Goal: Information Seeking & Learning: Learn about a topic

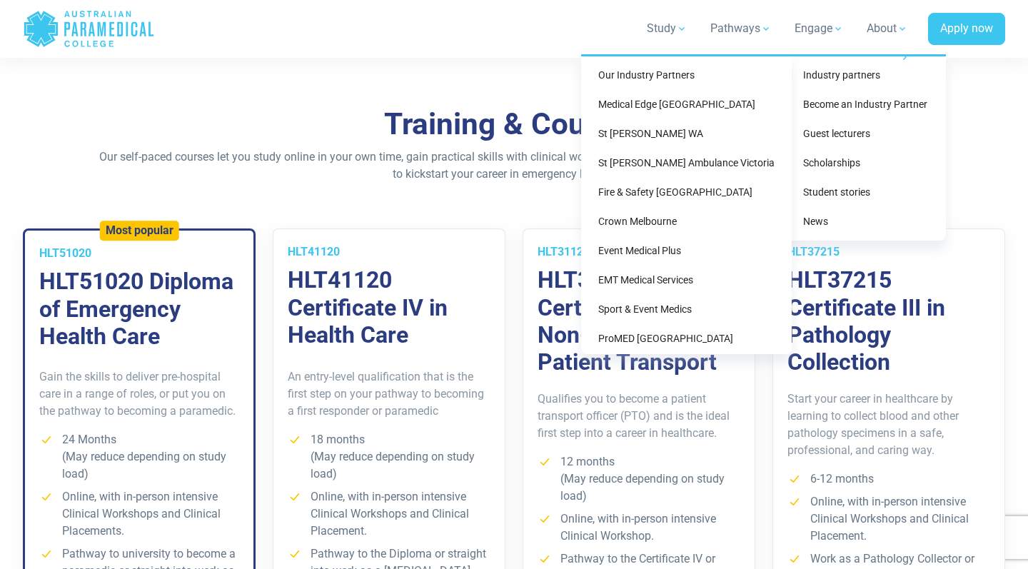
scroll to position [776, 0]
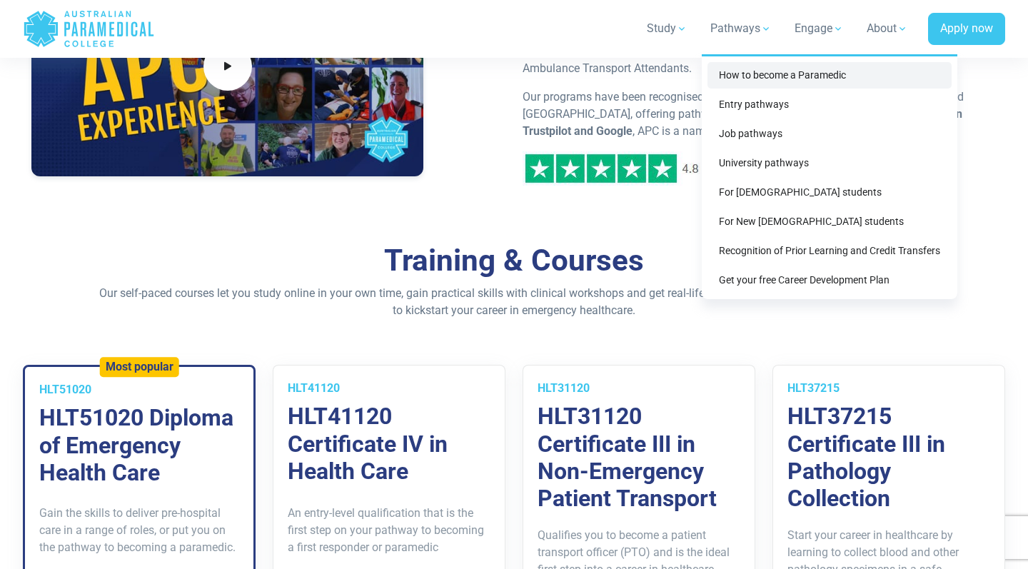
click at [753, 73] on link "How to become a Paramedic" at bounding box center [830, 75] width 244 height 26
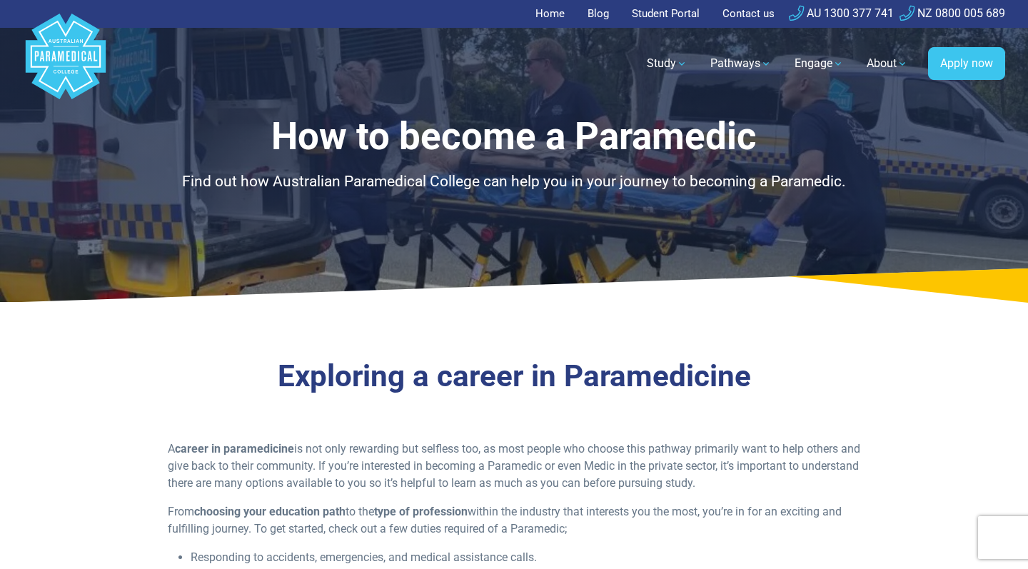
click at [78, 61] on polygon "Australian Paramedical College" at bounding box center [66, 57] width 80 height 86
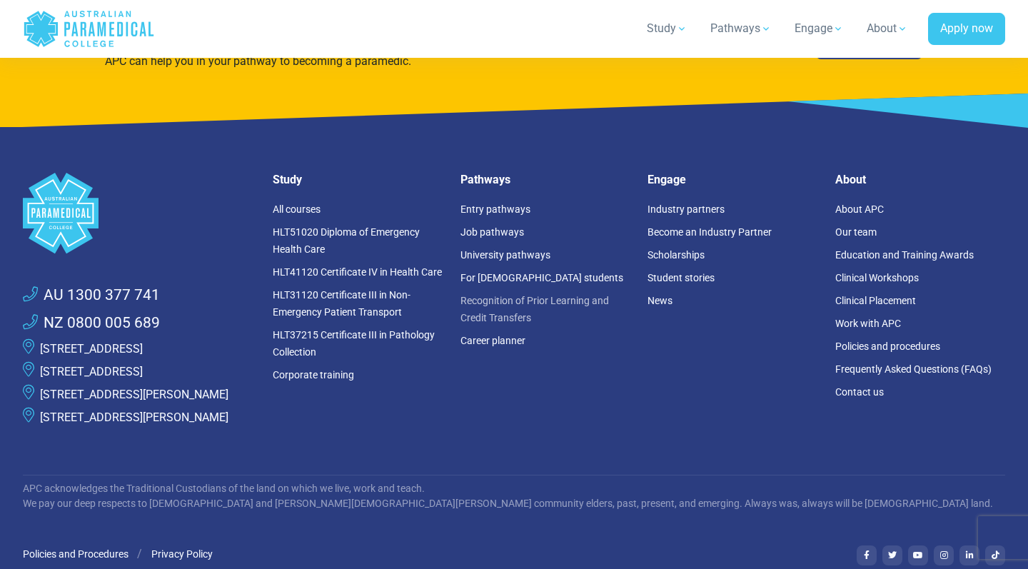
scroll to position [3859, 0]
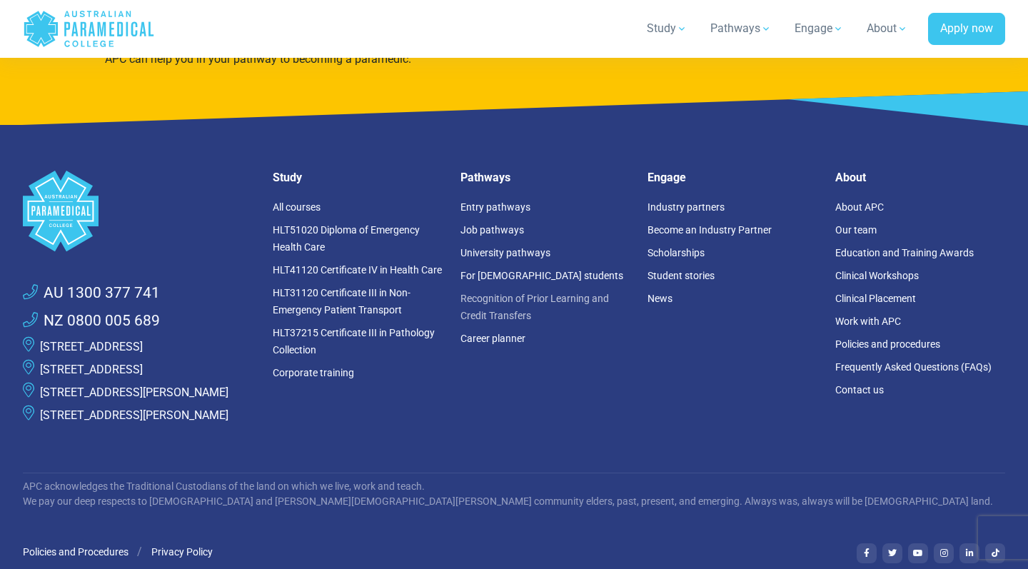
click at [516, 293] on link "Recognition of Prior Learning and Credit Transfers" at bounding box center [535, 307] width 149 height 29
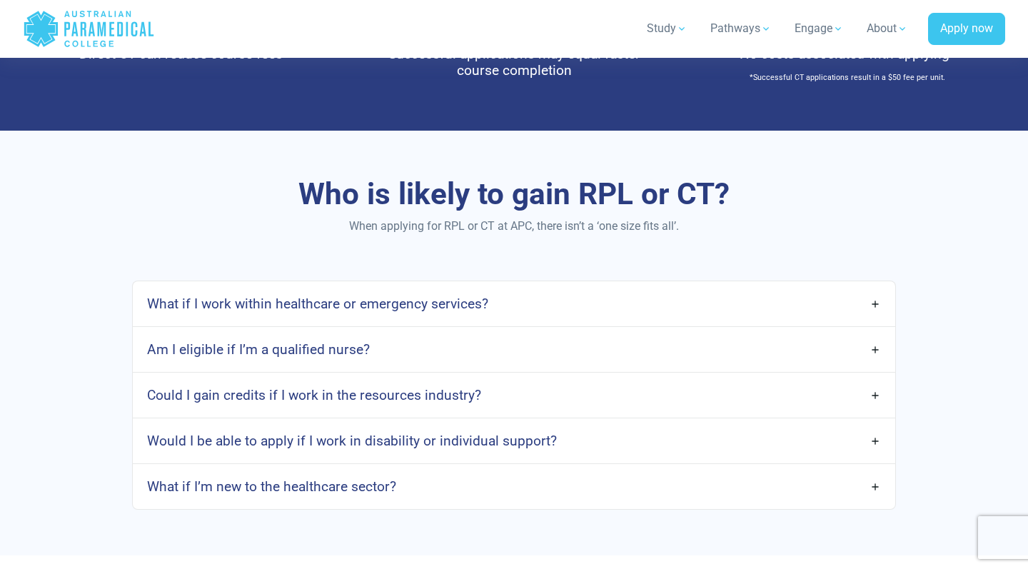
scroll to position [976, 0]
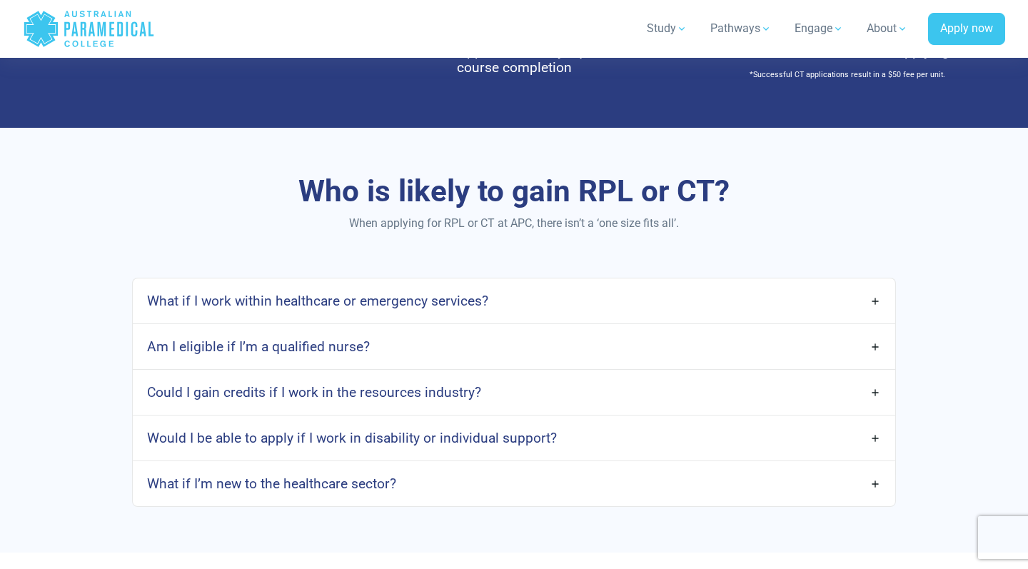
click at [511, 307] on link "What if I work within healthcare or emergency services?" at bounding box center [514, 301] width 763 height 34
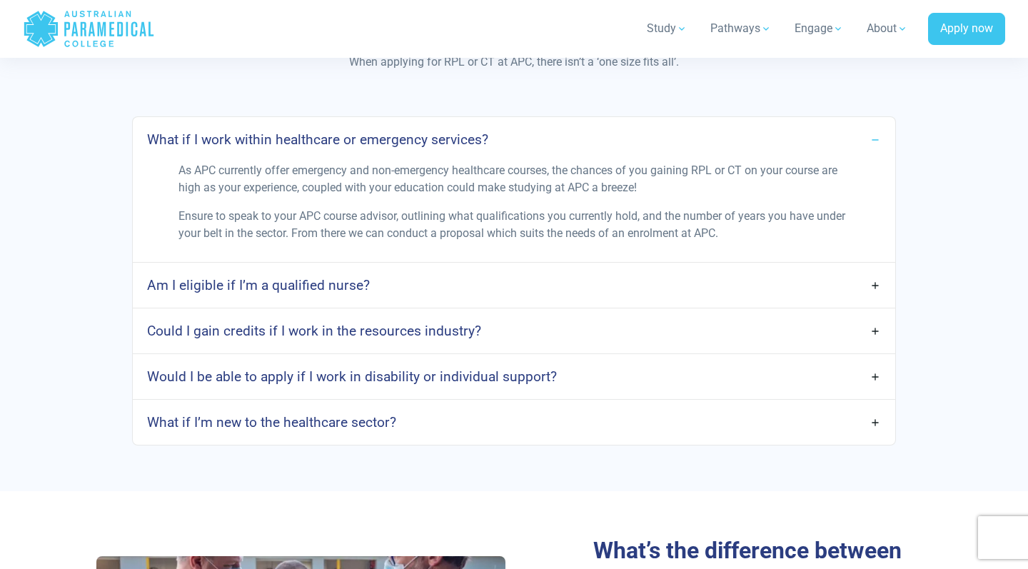
scroll to position [1143, 0]
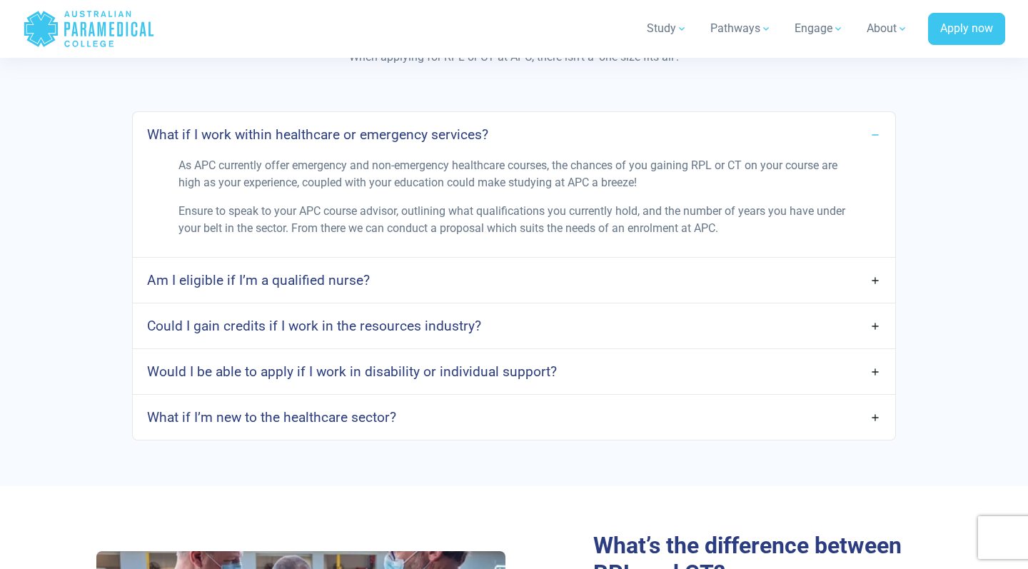
click at [498, 274] on link "Am I eligible if I’m a qualified nurse?" at bounding box center [514, 281] width 763 height 34
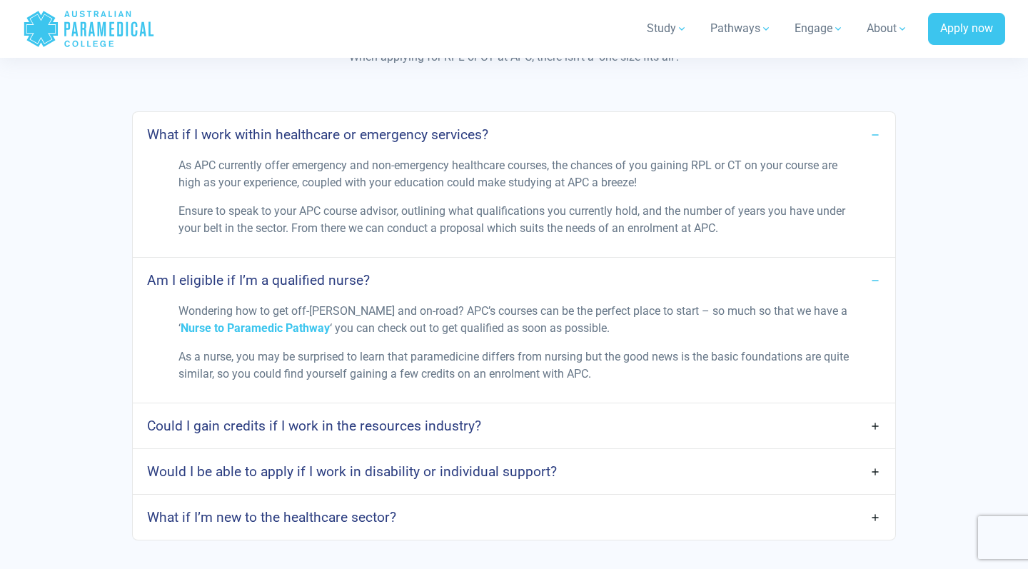
click at [494, 414] on link "Could I gain credits if I work in the resources industry?" at bounding box center [514, 426] width 763 height 34
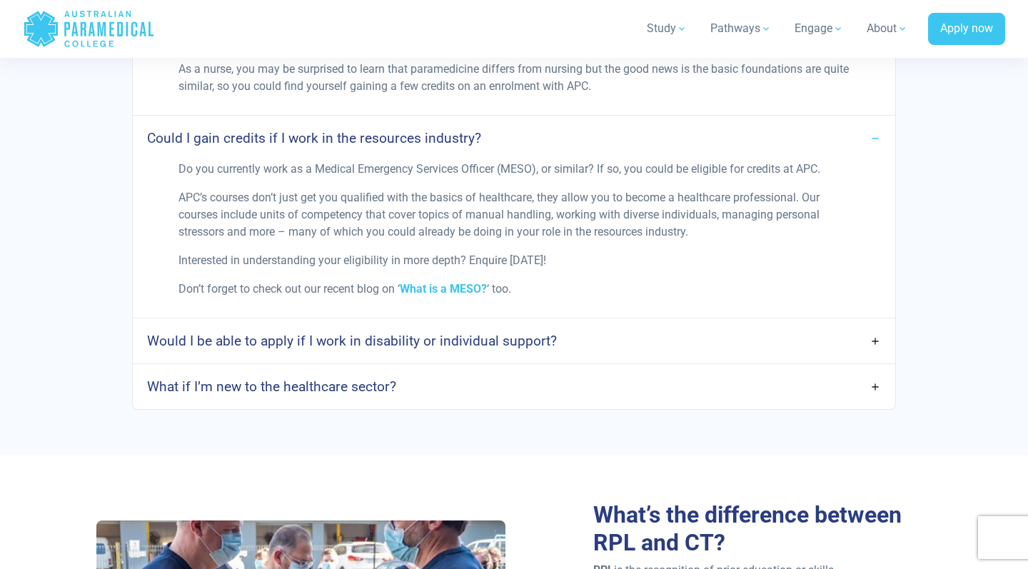
scroll to position [1431, 0]
click at [491, 334] on h4 "Would I be able to apply if I work in disability or individual support?" at bounding box center [352, 340] width 410 height 16
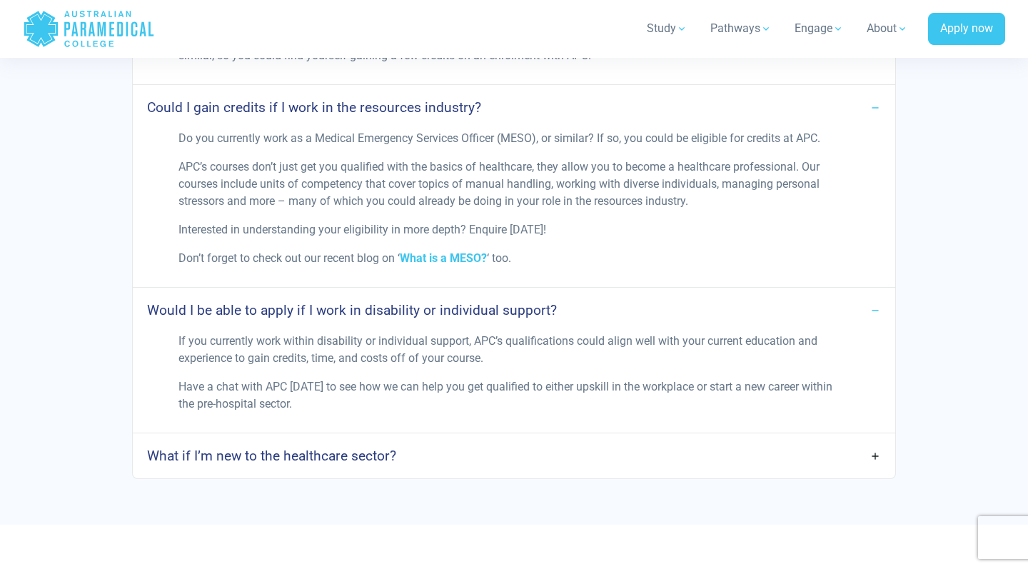
scroll to position [1536, 0]
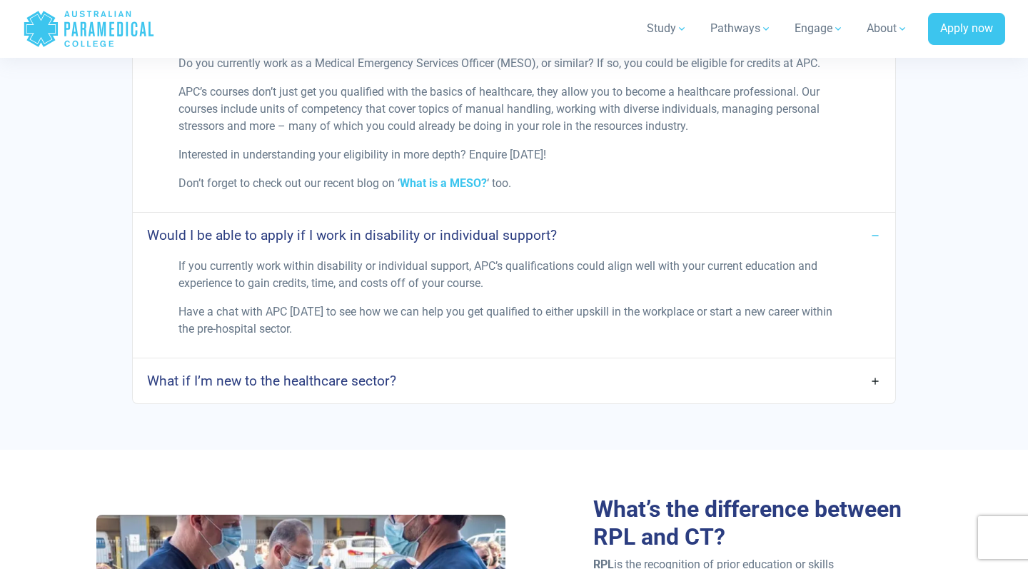
click at [481, 358] on div "What if I’m new to the healthcare sector?" at bounding box center [514, 380] width 763 height 45
click at [480, 368] on link "What if I’m new to the healthcare sector?" at bounding box center [514, 381] width 763 height 34
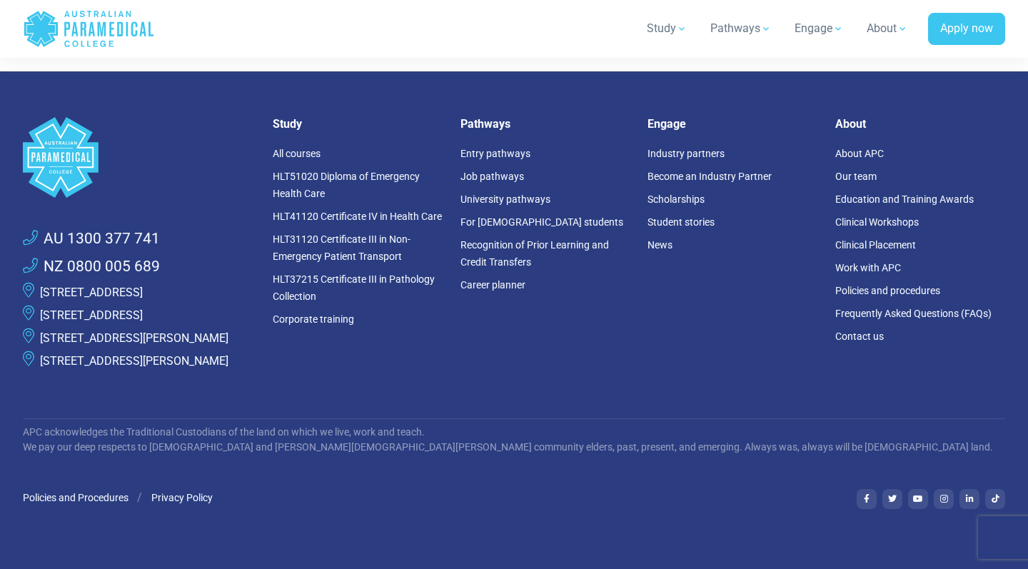
scroll to position [4392, 0]
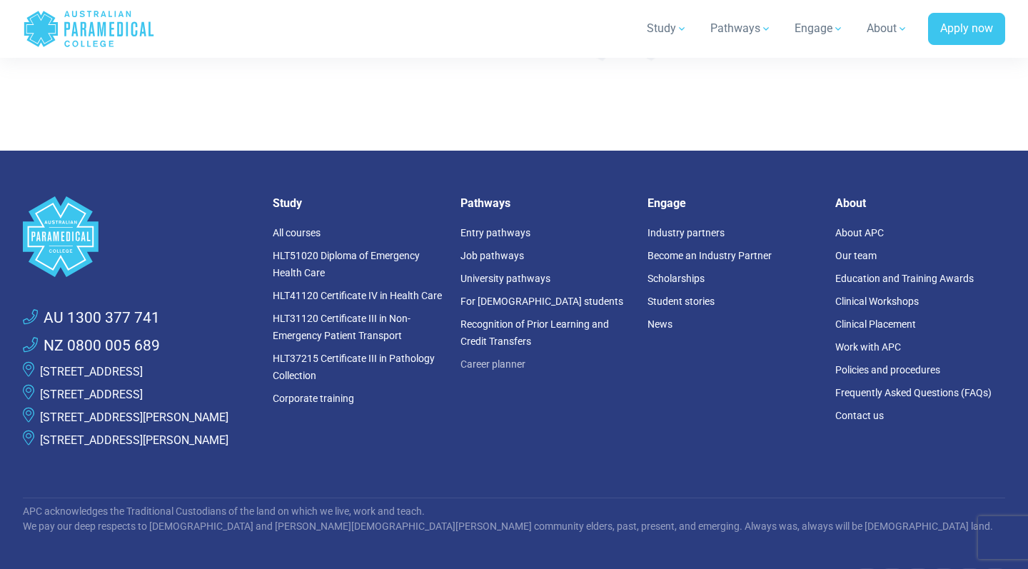
click at [502, 370] on link "Career planner" at bounding box center [493, 363] width 65 height 11
